Goal: Navigation & Orientation: Find specific page/section

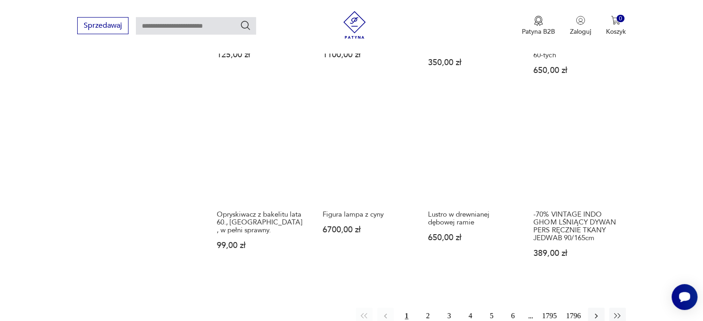
scroll to position [735, 0]
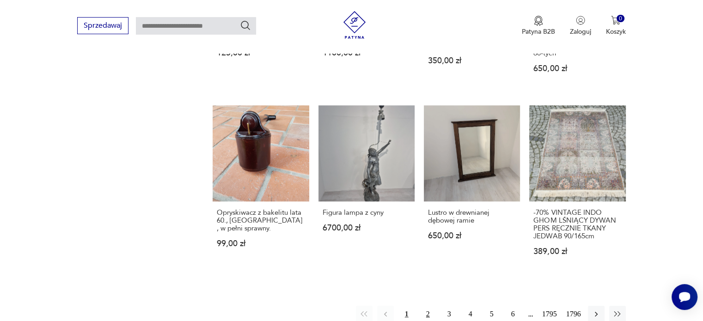
click at [425, 306] on button "2" at bounding box center [428, 314] width 17 height 17
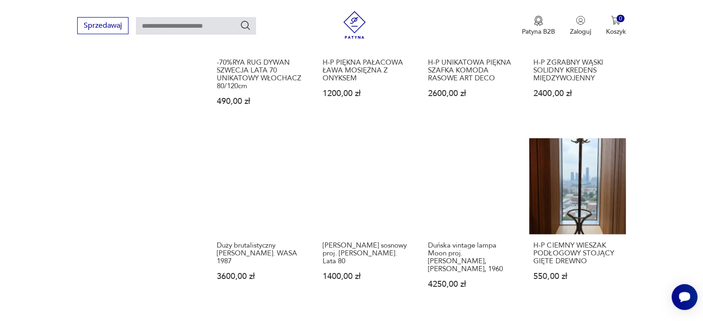
scroll to position [767, 0]
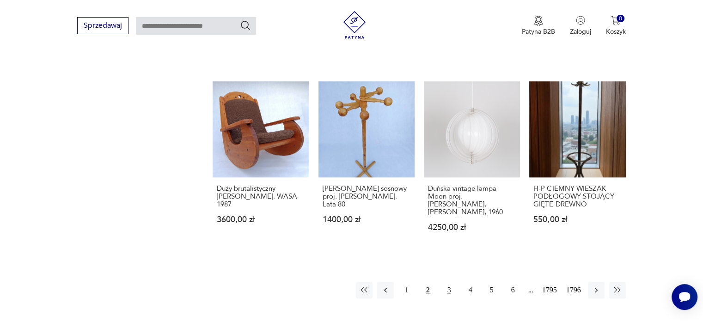
click at [446, 282] on button "3" at bounding box center [449, 290] width 17 height 17
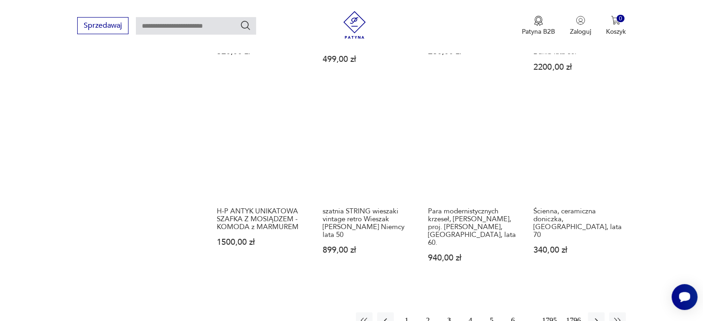
scroll to position [767, 0]
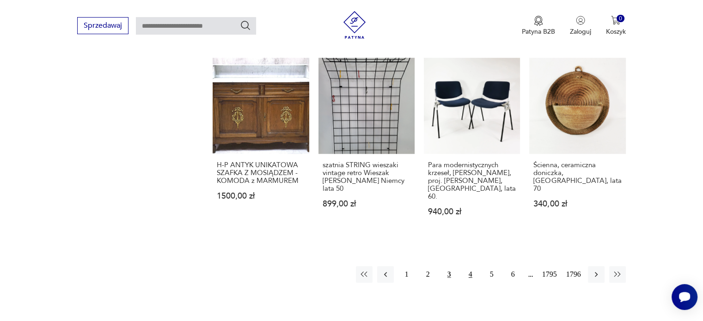
click at [470, 266] on button "4" at bounding box center [470, 274] width 17 height 17
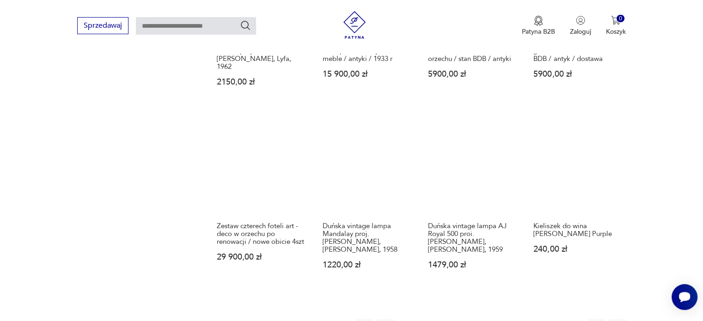
scroll to position [906, 0]
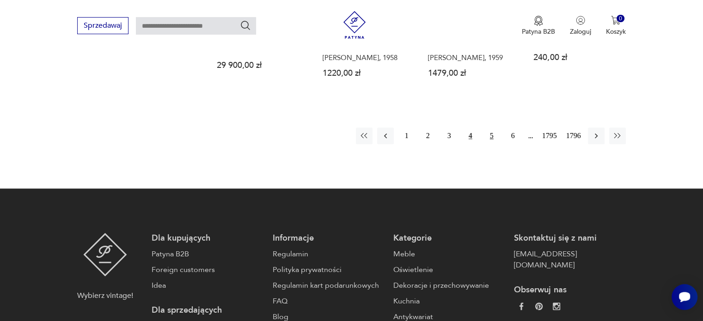
click at [490, 128] on button "5" at bounding box center [492, 136] width 17 height 17
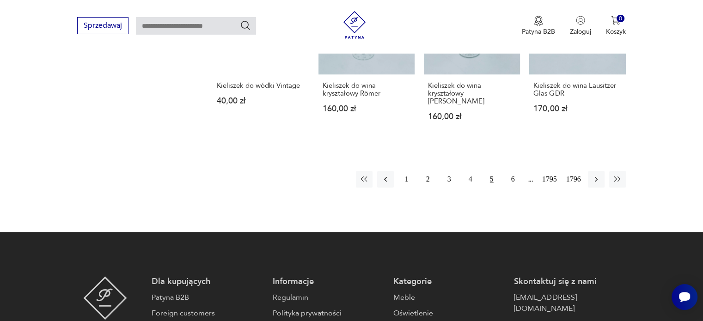
scroll to position [952, 0]
